Goal: Task Accomplishment & Management: Use online tool/utility

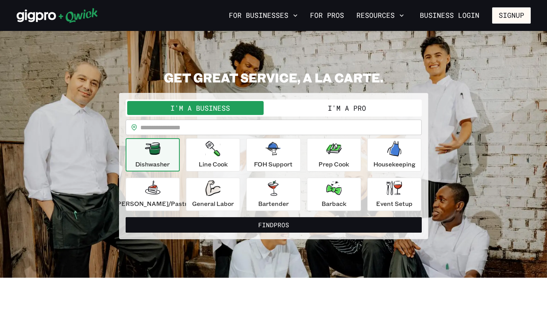
click at [306, 107] on button "I'm a Pro" at bounding box center [347, 108] width 147 height 14
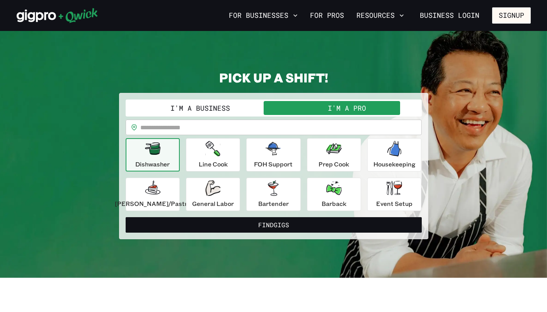
click at [220, 111] on button "I'm a Business" at bounding box center [200, 108] width 147 height 14
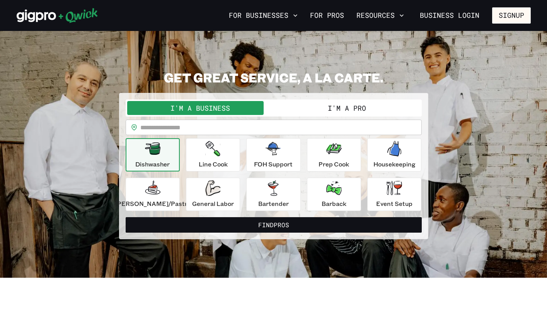
click at [337, 108] on button "I'm a Pro" at bounding box center [347, 108] width 147 height 14
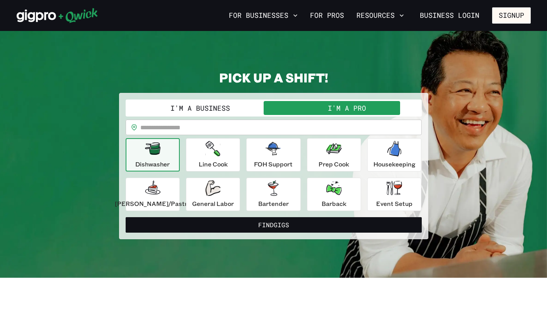
click at [228, 100] on div "I'm a Business I'm a Pro" at bounding box center [274, 107] width 296 height 17
click at [399, 185] on div "Event Setup" at bounding box center [394, 194] width 36 height 28
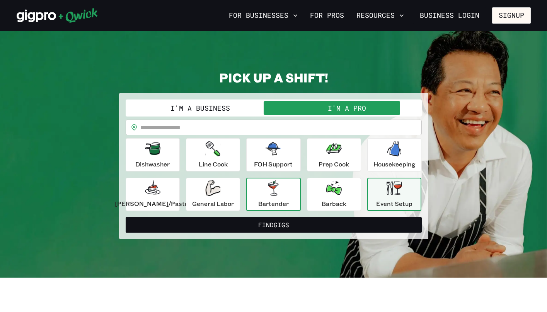
click at [274, 199] on p "Bartender" at bounding box center [273, 203] width 31 height 9
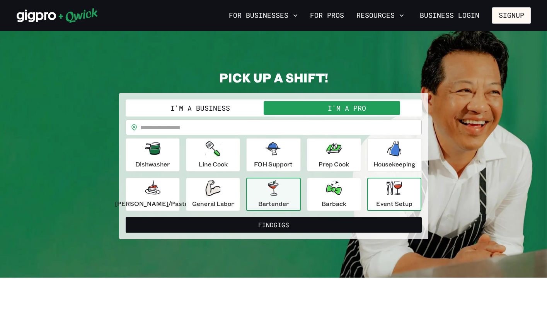
click at [394, 200] on p "Event Setup" at bounding box center [394, 203] width 36 height 9
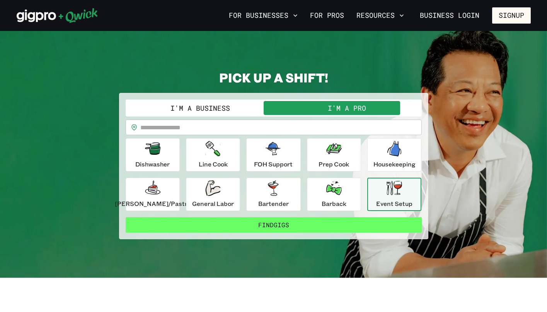
click at [317, 227] on button "Find Gigs" at bounding box center [274, 224] width 296 height 15
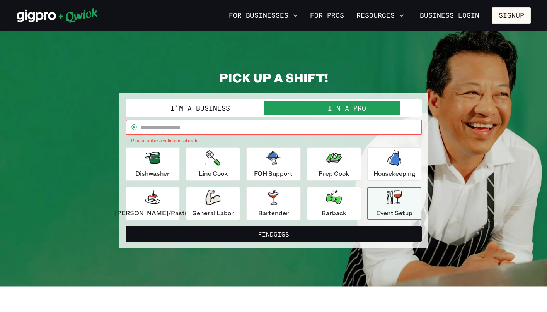
click at [201, 126] on input "text" at bounding box center [280, 126] width 281 height 15
type input "*****"
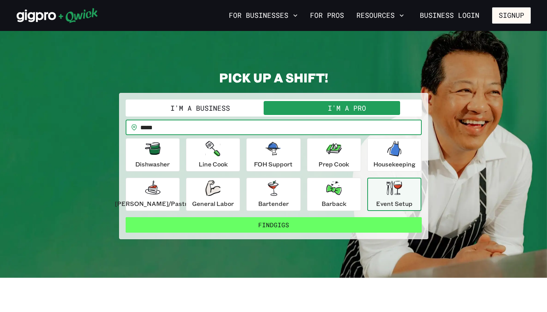
click at [333, 225] on button "Find Gigs" at bounding box center [274, 224] width 296 height 15
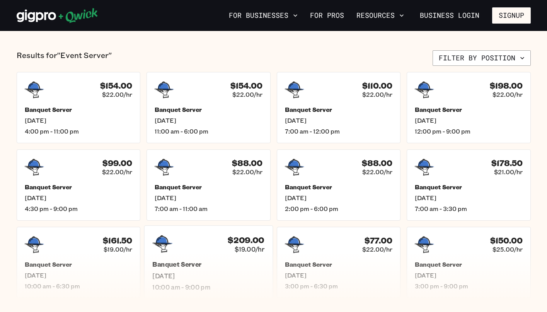
scroll to position [158, 0]
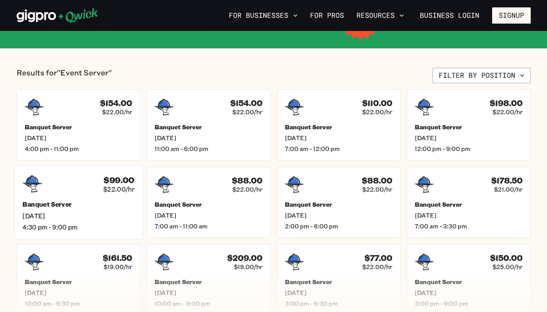
click at [105, 218] on span "[DATE]" at bounding box center [78, 215] width 112 height 8
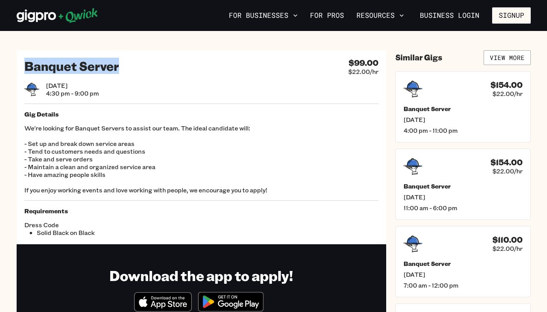
drag, startPoint x: 110, startPoint y: 70, endPoint x: 23, endPoint y: 70, distance: 86.6
click at [23, 70] on div "Banquet Server $99.00 $22.00/hr [DATE] 4:30 pm - 9:00 pm Gig Details We're look…" at bounding box center [202, 147] width 370 height 194
click at [522, 52] on link "View More" at bounding box center [507, 57] width 47 height 15
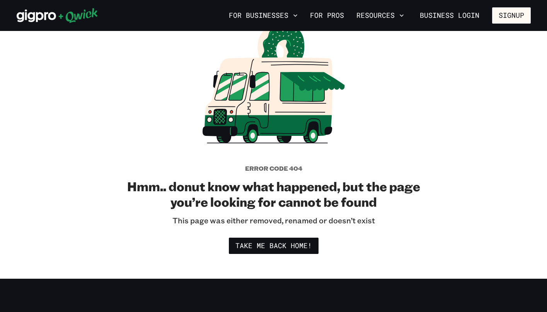
scroll to position [50, 0]
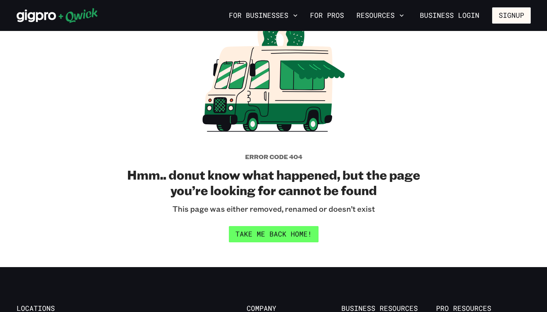
click at [284, 234] on link "Take me back home!" at bounding box center [274, 234] width 90 height 16
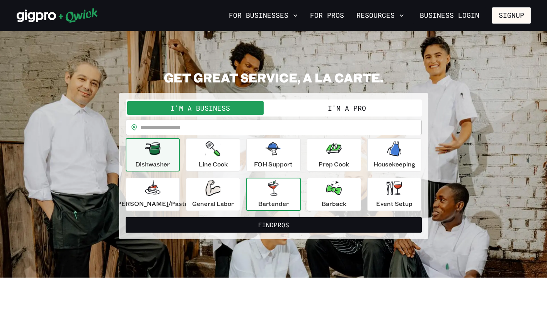
click at [280, 202] on p "Bartender" at bounding box center [273, 203] width 31 height 9
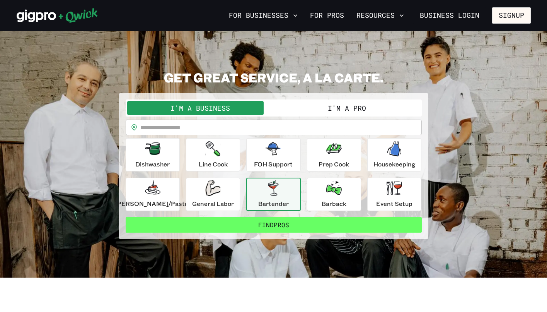
click at [286, 222] on button "Find Pros" at bounding box center [274, 224] width 296 height 15
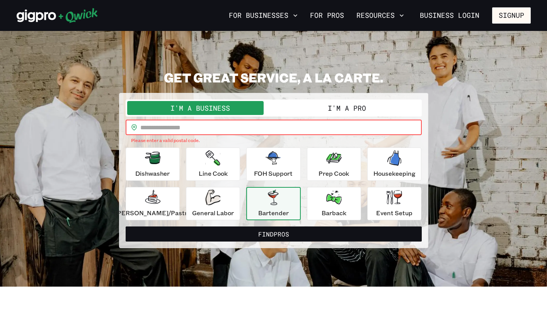
click at [235, 131] on input "text" at bounding box center [280, 126] width 281 height 15
click at [341, 109] on button "I'm a Pro" at bounding box center [347, 108] width 147 height 14
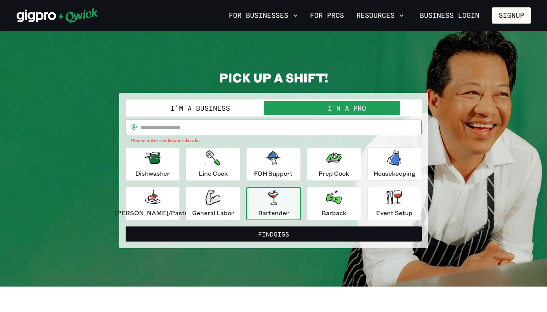
click at [324, 127] on input "text" at bounding box center [280, 126] width 281 height 15
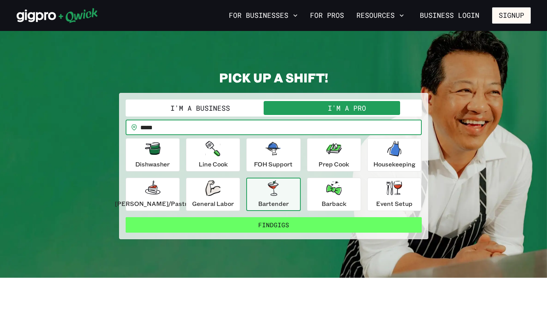
type input "*****"
click at [322, 222] on button "Find Gigs" at bounding box center [274, 224] width 296 height 15
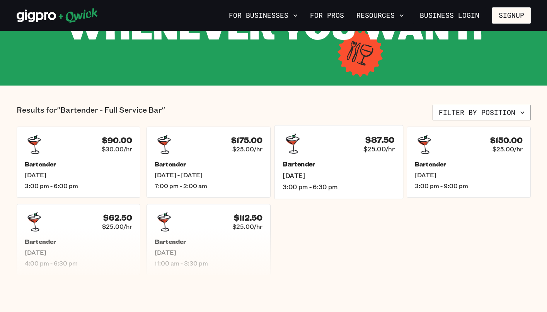
scroll to position [130, 0]
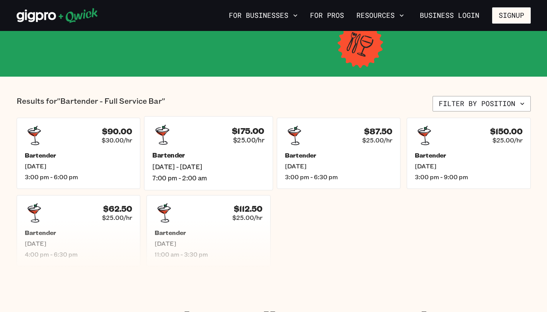
click at [217, 176] on span "7:00 pm - 2:00 am" at bounding box center [208, 178] width 112 height 8
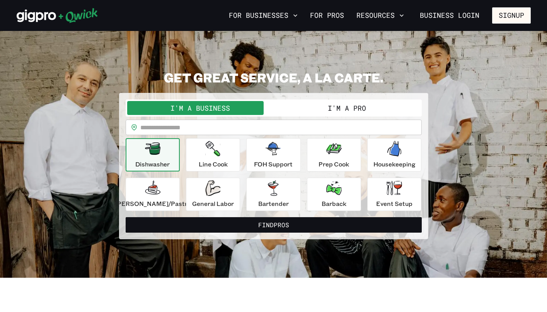
click at [358, 110] on button "I'm a Pro" at bounding box center [347, 108] width 147 height 14
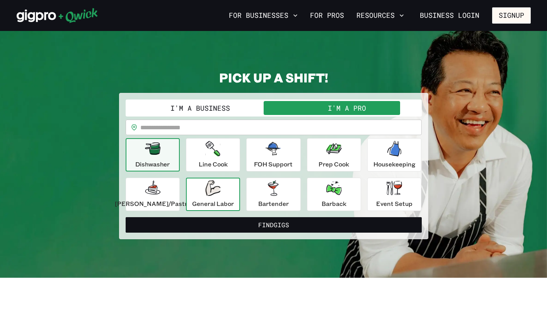
click at [221, 208] on button "General Labor" at bounding box center [213, 193] width 54 height 33
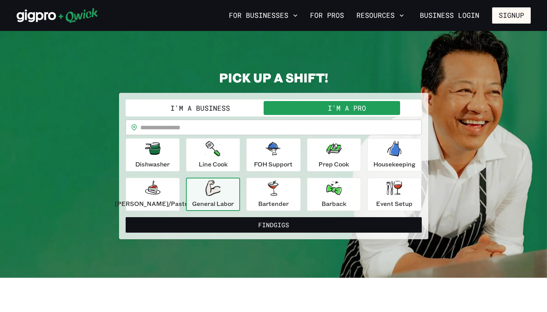
click at [237, 232] on div "**********" at bounding box center [273, 166] width 309 height 146
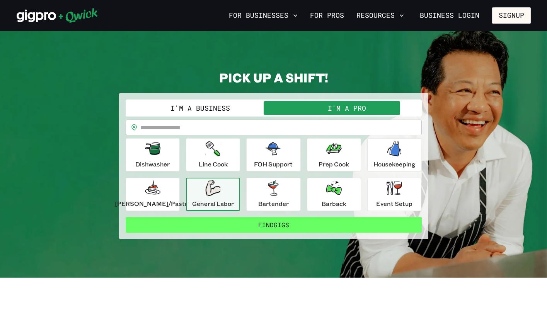
click at [240, 227] on button "Find Gigs" at bounding box center [274, 224] width 296 height 15
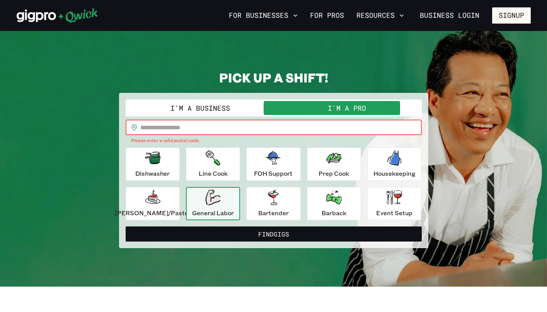
click at [225, 131] on input "text" at bounding box center [280, 126] width 281 height 15
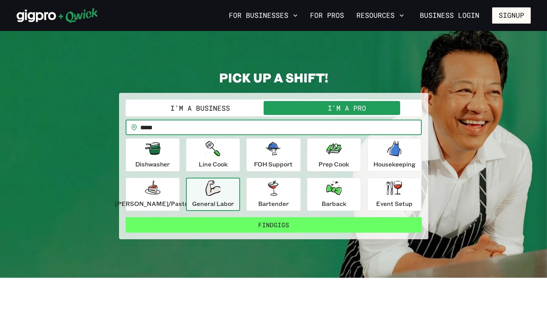
type input "*****"
click at [286, 222] on button "Find Gigs" at bounding box center [274, 224] width 296 height 15
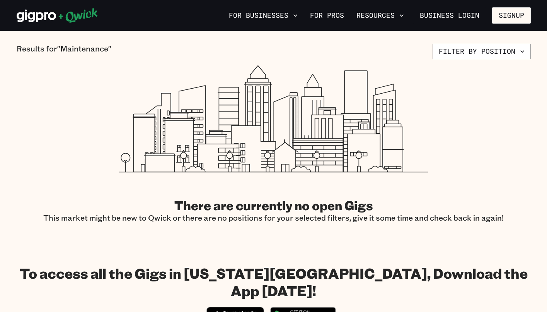
scroll to position [39, 0]
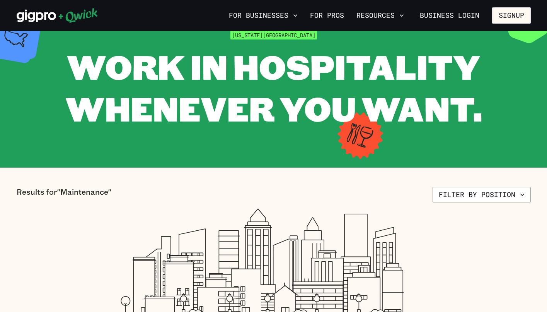
click at [472, 182] on section "Results for "Maintenance" Filter by position There are currently no open Gigs T…" at bounding box center [273, 275] width 547 height 217
click at [460, 196] on button "Filter by position" at bounding box center [482, 194] width 98 height 15
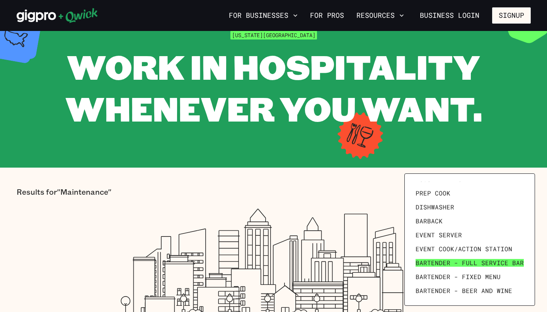
scroll to position [107, 0]
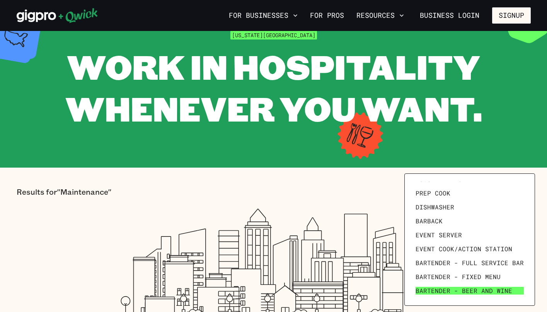
click at [473, 294] on span "Bartender - Beer and Wine" at bounding box center [464, 290] width 97 height 8
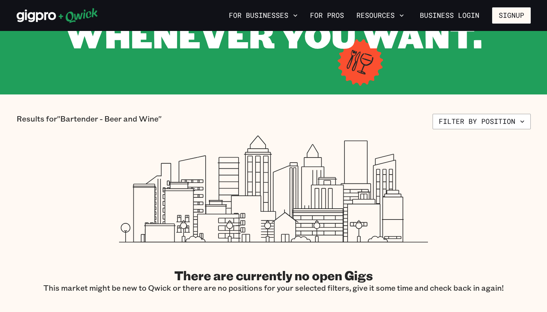
scroll to position [124, 0]
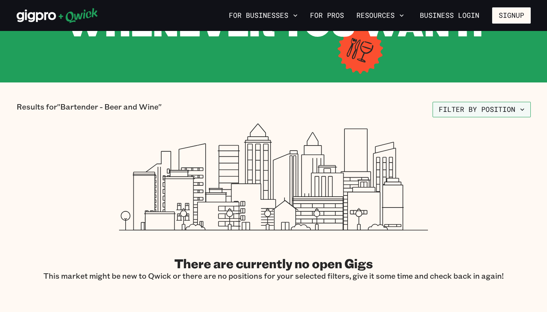
click at [479, 113] on button "Filter by position" at bounding box center [482, 109] width 98 height 15
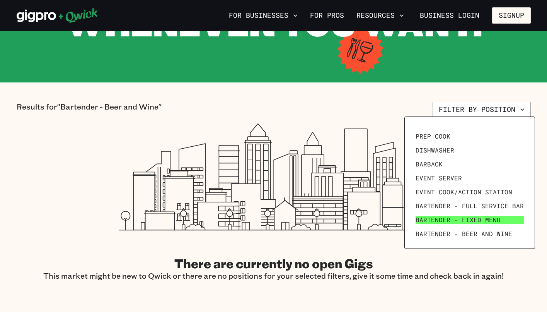
scroll to position [107, 0]
click at [491, 219] on span "Bartender - Fixed Menu" at bounding box center [458, 220] width 85 height 8
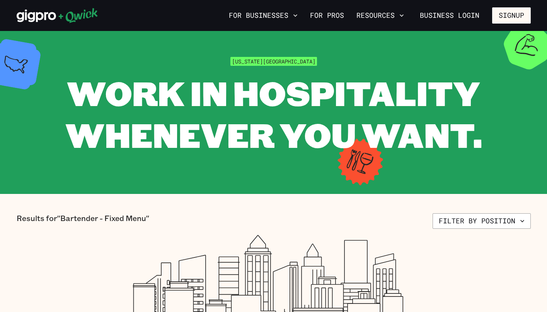
scroll to position [25, 0]
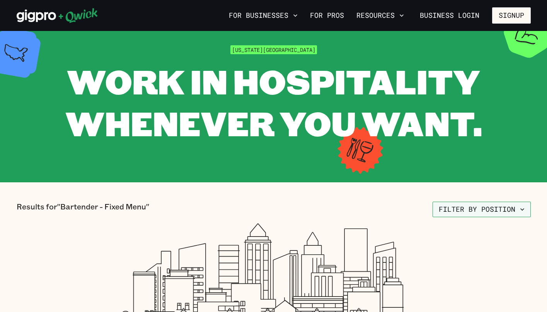
click at [504, 215] on button "Filter by position" at bounding box center [482, 208] width 98 height 15
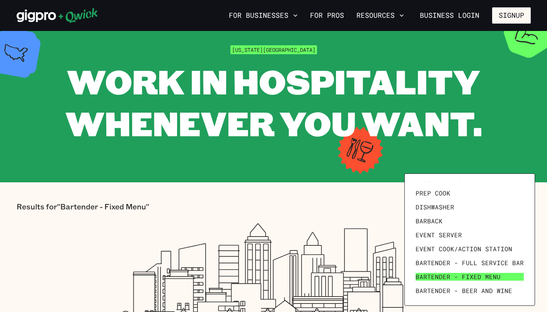
scroll to position [107, 0]
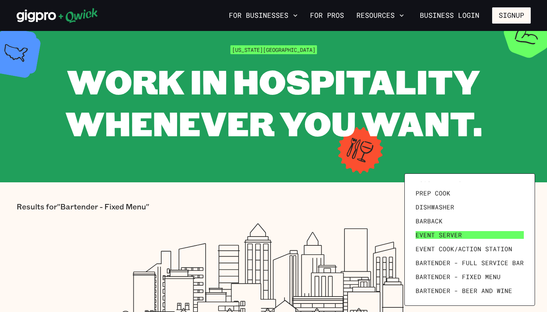
click at [496, 234] on link "Event Server" at bounding box center [469, 235] width 114 height 14
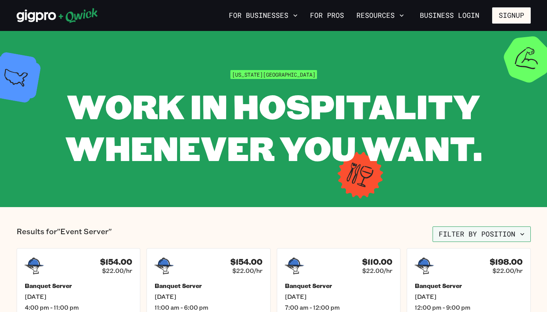
click at [484, 233] on button "Filter by position" at bounding box center [482, 233] width 98 height 15
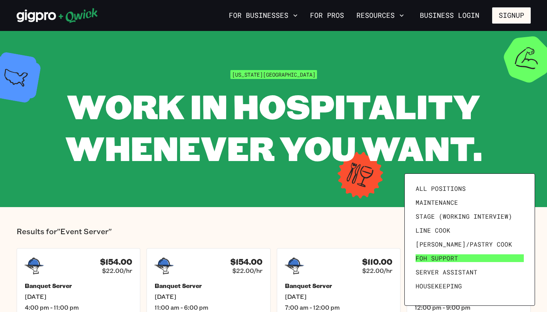
click at [495, 259] on link "FOH Support" at bounding box center [469, 258] width 114 height 14
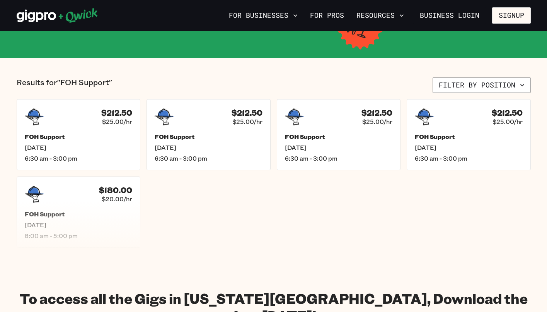
scroll to position [126, 0]
